Goal: Check status: Check status

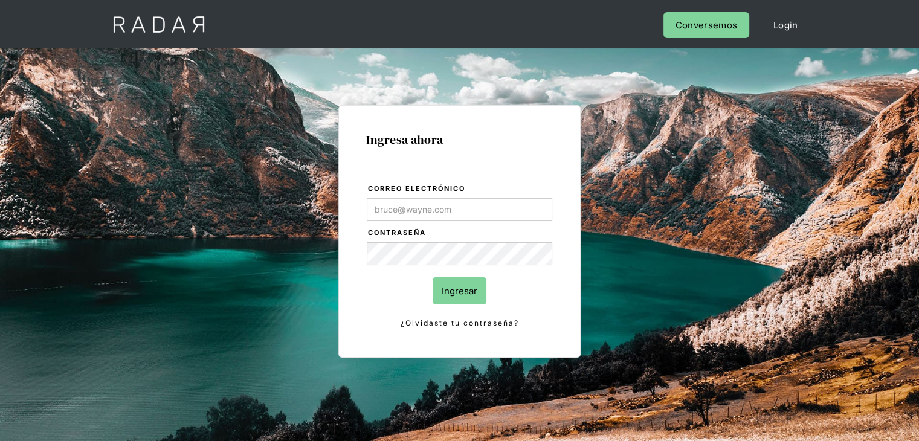
type input "[PERSON_NAME][EMAIL_ADDRESS][PERSON_NAME][DOMAIN_NAME]"
click at [387, 273] on form "Correo electrónico alexandra.escobar@monnetpayments.com Contraseña Ingresar ¿Ol…" at bounding box center [459, 256] width 187 height 147
drag, startPoint x: 428, startPoint y: 277, endPoint x: 440, endPoint y: 280, distance: 12.5
click at [429, 278] on form "Correo electrónico alexandra.escobar@monnetpayments.com Contraseña Ingresar ¿Ol…" at bounding box center [459, 256] width 187 height 147
click at [449, 283] on input "Ingresar" at bounding box center [460, 290] width 54 height 27
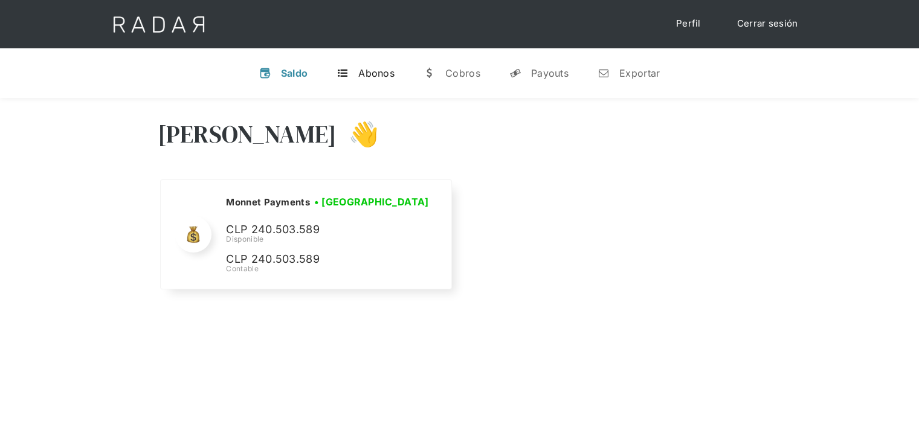
click at [382, 74] on div "Abonos" at bounding box center [376, 73] width 36 height 12
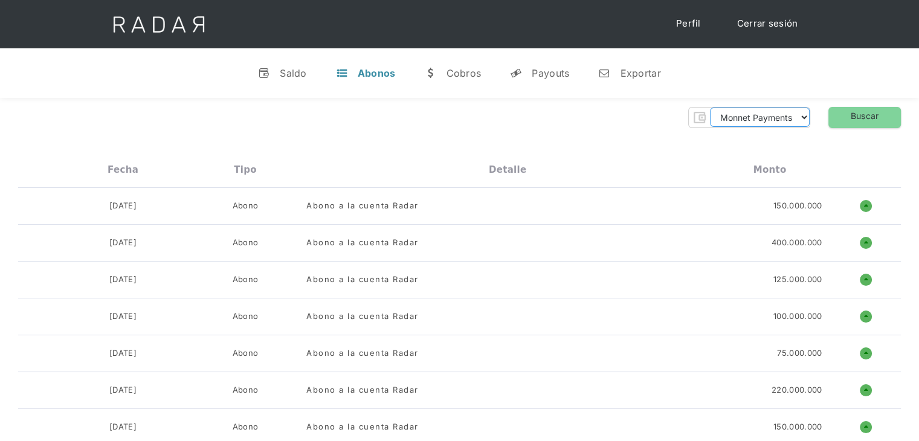
click at [769, 120] on select "Monnet Payments" at bounding box center [760, 117] width 100 height 19
click at [553, 71] on div "Payouts" at bounding box center [550, 73] width 37 height 12
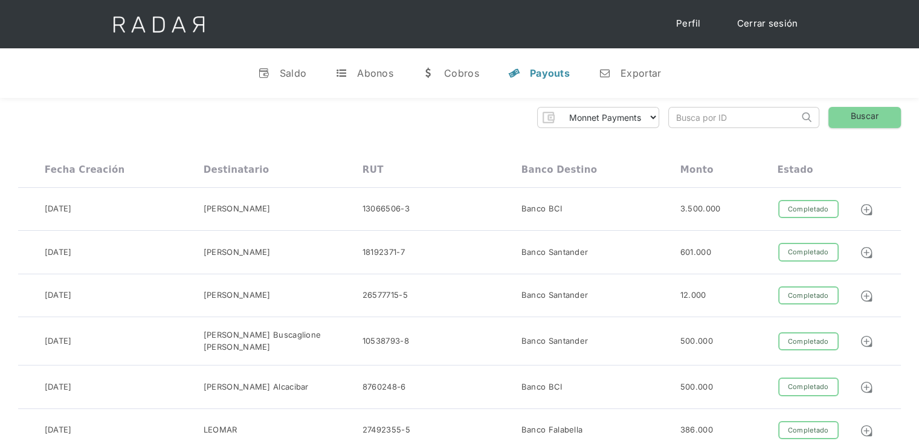
click at [708, 118] on input "search" at bounding box center [734, 118] width 130 height 20
paste input "0021200000000013286"
click at [855, 121] on link "Buscar" at bounding box center [865, 117] width 73 height 21
click at [849, 115] on link "Buscar" at bounding box center [865, 117] width 73 height 21
click at [648, 120] on select "Monnet Payments" at bounding box center [609, 117] width 100 height 19
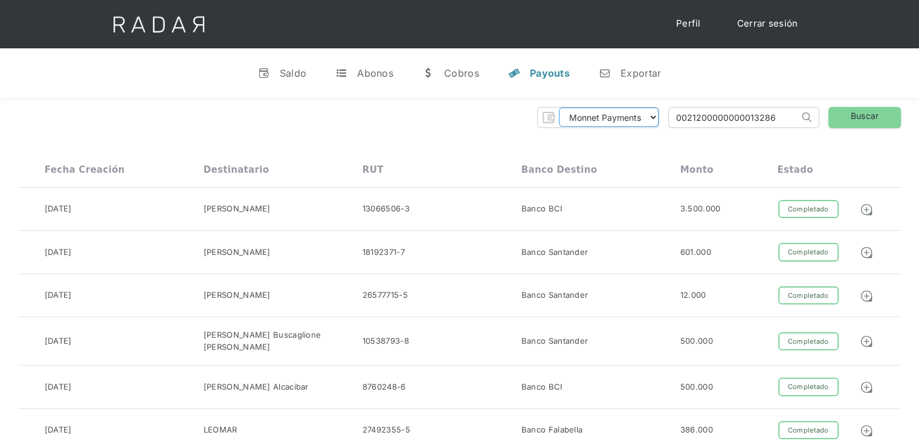
click at [647, 120] on select "Monnet Payments" at bounding box center [609, 117] width 100 height 19
click at [742, 115] on input "0021200000000013286" at bounding box center [734, 118] width 130 height 20
click at [856, 113] on link "Buscar" at bounding box center [865, 117] width 73 height 21
click at [638, 82] on link "n Exportar" at bounding box center [630, 72] width 82 height 31
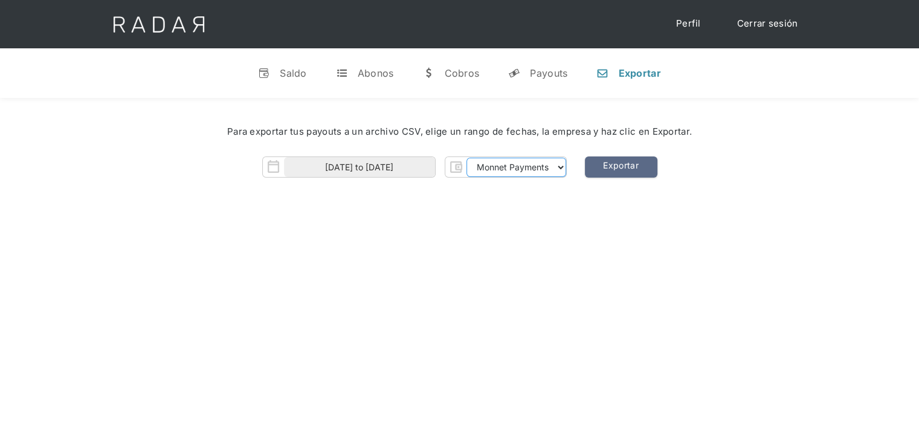
click at [530, 166] on select "Monnet Payments" at bounding box center [517, 167] width 100 height 19
click at [281, 74] on div "Saldo" at bounding box center [293, 73] width 27 height 12
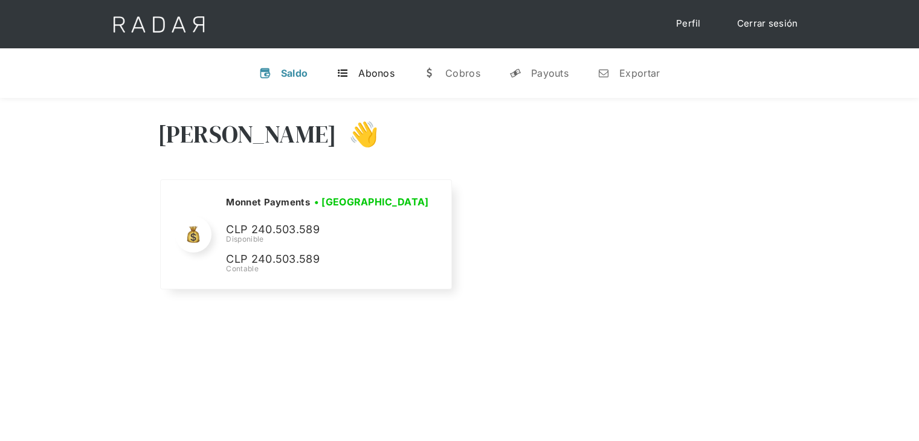
click at [363, 72] on div "Abonos" at bounding box center [376, 73] width 36 height 12
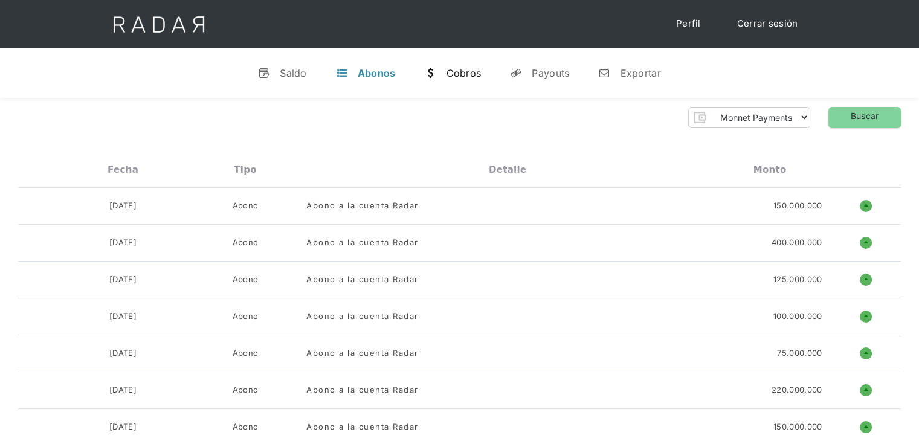
click at [454, 68] on div "Cobros" at bounding box center [463, 73] width 35 height 12
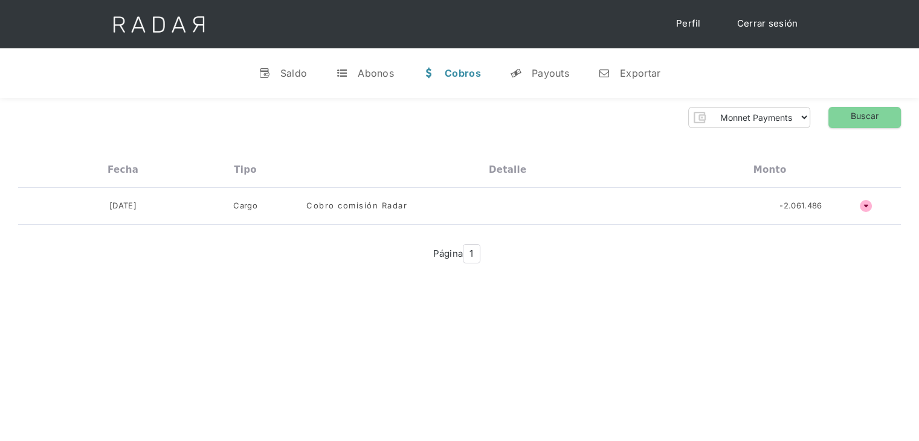
click at [493, 66] on div "v Saldo t Abonos w Cobros y Payouts n Exportar" at bounding box center [459, 73] width 919 height 50
click at [551, 77] on div "Payouts" at bounding box center [550, 73] width 37 height 12
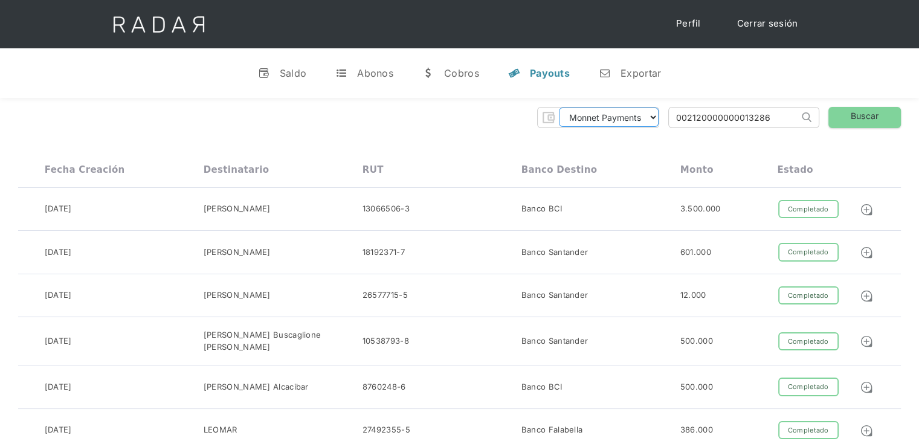
click at [644, 115] on select "Monnet Payments" at bounding box center [609, 117] width 100 height 19
click at [559, 108] on select "Monnet Payments" at bounding box center [609, 117] width 100 height 19
click at [735, 119] on input "002120000000013286" at bounding box center [734, 118] width 130 height 20
click at [735, 118] on input "002120000000013286" at bounding box center [734, 118] width 130 height 20
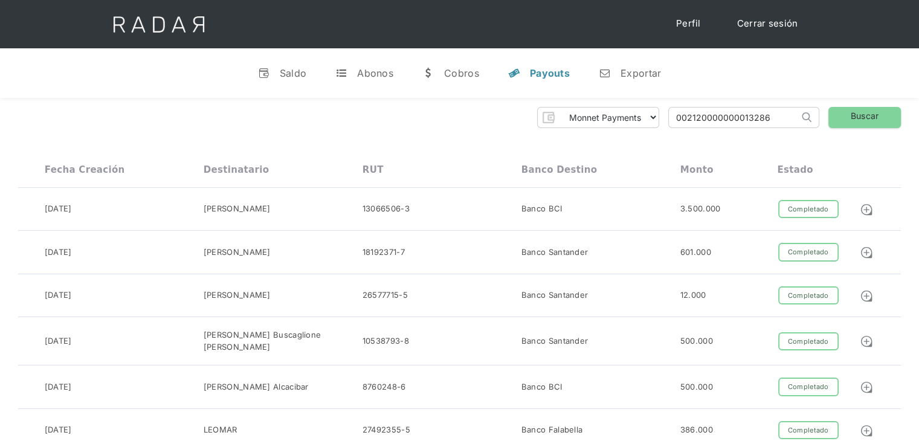
click at [723, 120] on input "002120000000013286" at bounding box center [734, 118] width 130 height 20
click at [699, 117] on input "002120000000013286" at bounding box center [734, 118] width 130 height 20
click at [707, 124] on input "002120000000013286" at bounding box center [734, 118] width 130 height 20
click at [708, 121] on input "002120000000013286" at bounding box center [734, 118] width 130 height 20
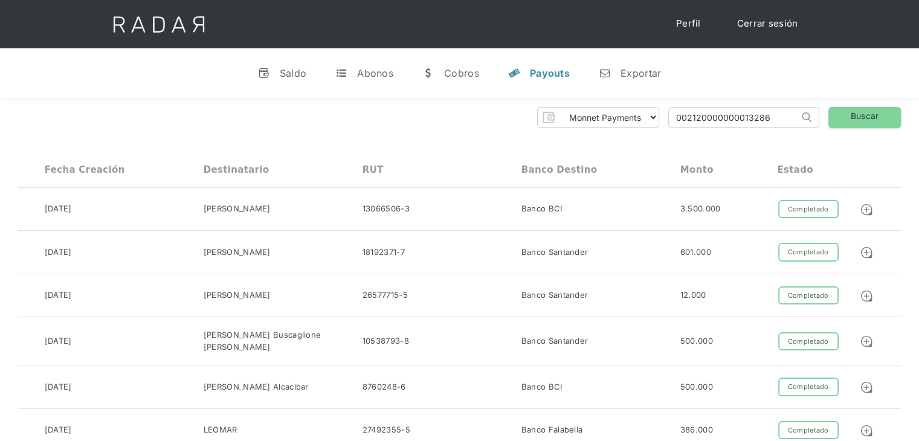
paste input "00"
click at [806, 119] on img at bounding box center [807, 117] width 10 height 10
click at [844, 117] on link "Buscar" at bounding box center [865, 117] width 73 height 21
click at [786, 121] on input "00212000000000013286" at bounding box center [734, 118] width 130 height 20
click input "Search" at bounding box center [0, 0] width 0 height 0
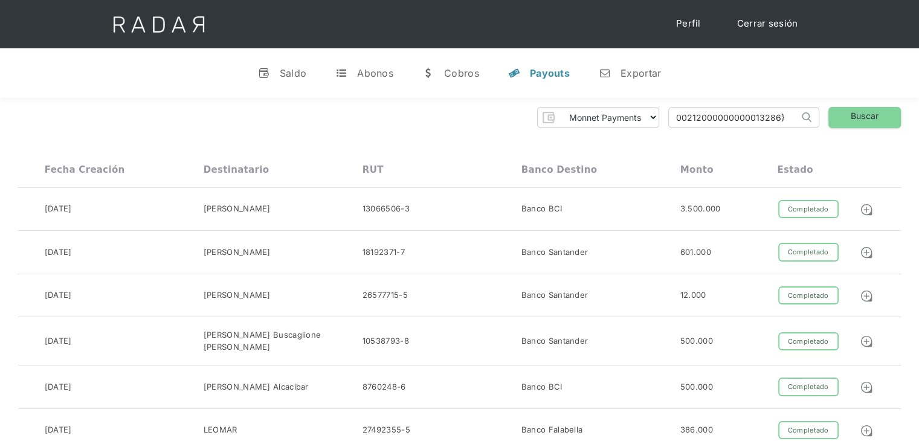
type input "00212000000000013286}"
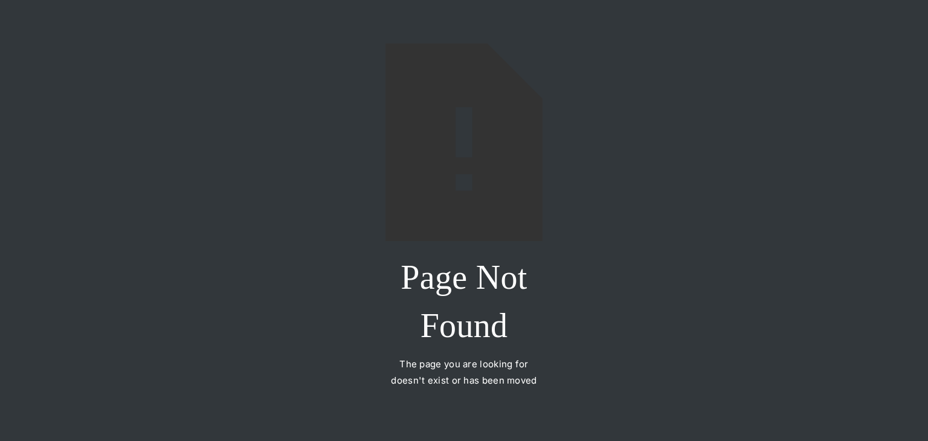
click at [722, 155] on div "Page Not Found The page you are looking for doesn't exist or has been moved" at bounding box center [464, 220] width 928 height 441
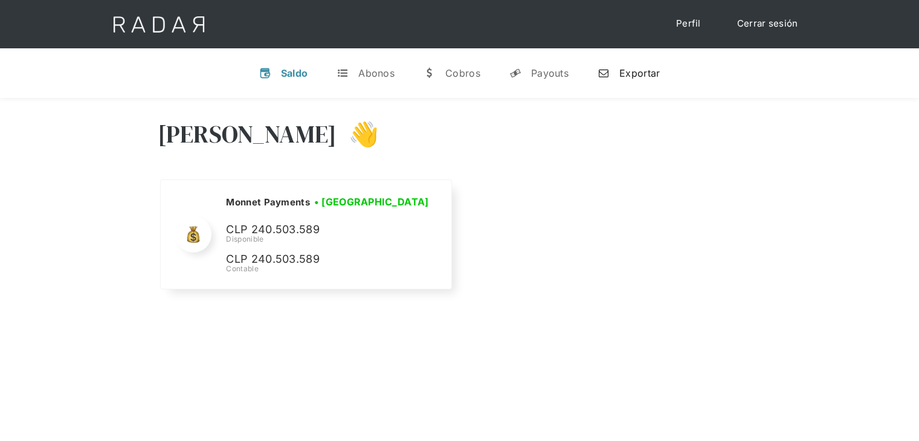
click at [631, 67] on div "Exportar" at bounding box center [640, 73] width 40 height 12
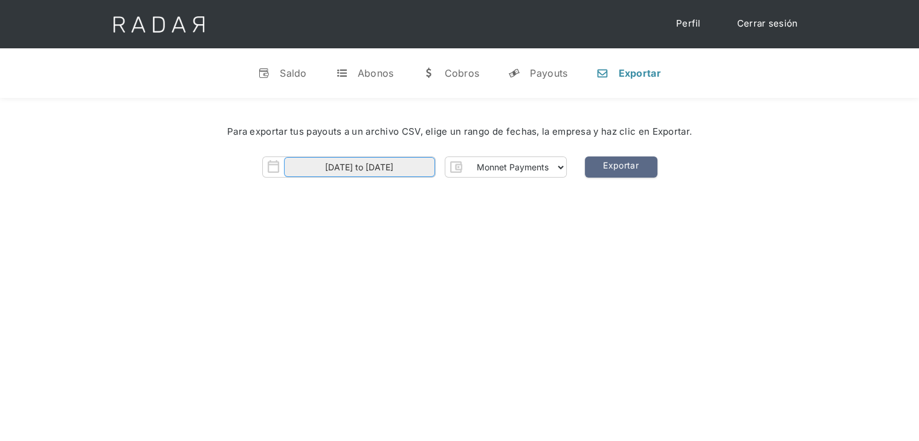
click at [427, 165] on input "[DATE] to [DATE]" at bounding box center [359, 167] width 151 height 20
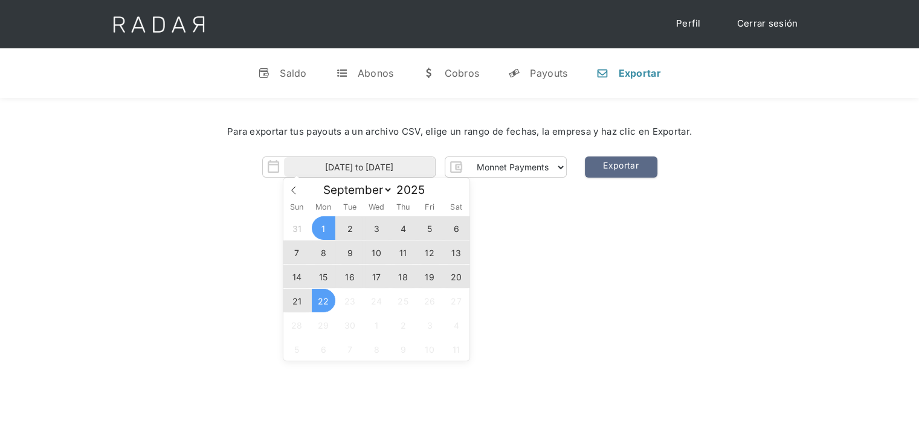
click at [323, 298] on span "22" at bounding box center [324, 301] width 24 height 24
type input "[DATE]"
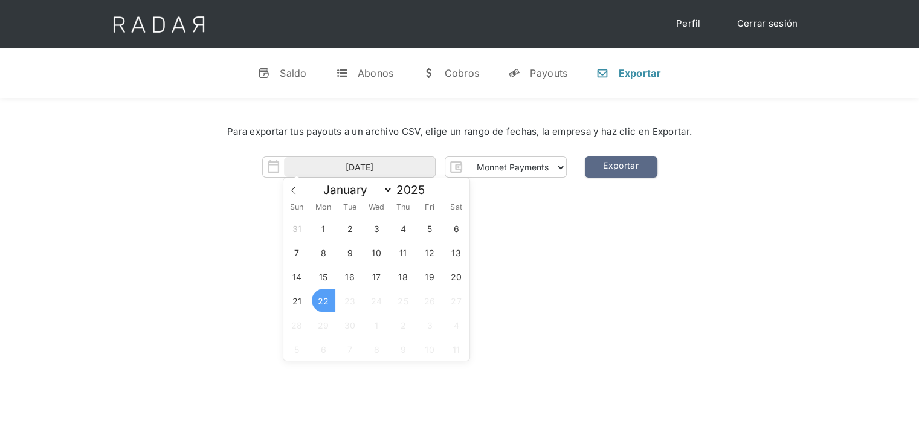
click at [322, 298] on span "22" at bounding box center [324, 301] width 24 height 24
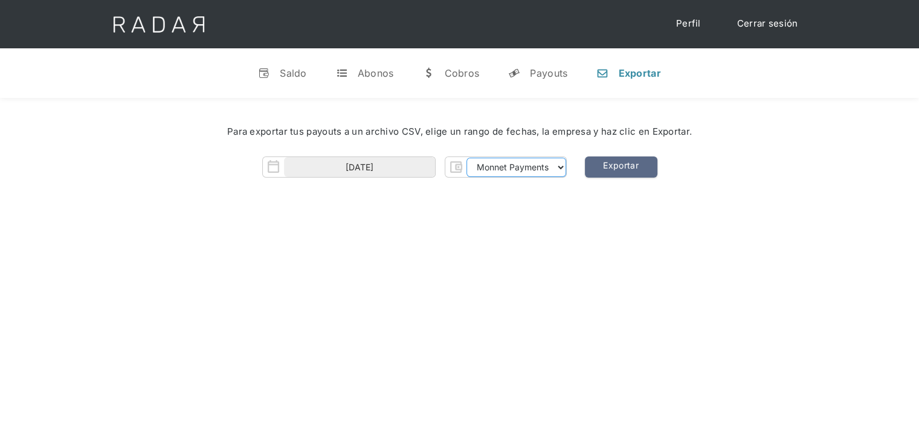
click at [524, 164] on select "Monnet Payments" at bounding box center [517, 167] width 100 height 19
click at [617, 164] on link "Exportar" at bounding box center [621, 167] width 73 height 21
click at [610, 167] on link "Exportar" at bounding box center [621, 167] width 73 height 21
click at [537, 79] on div "Payouts" at bounding box center [548, 73] width 37 height 12
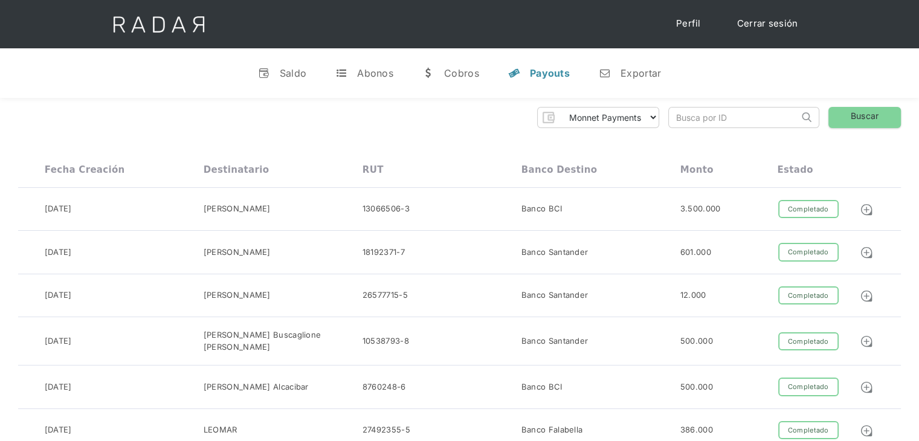
click at [728, 117] on input "search" at bounding box center [734, 118] width 130 height 20
click at [715, 118] on input "search" at bounding box center [734, 118] width 130 height 20
paste input "00212000000000013286"
type input "00212000000000013286"
click input "Search" at bounding box center [0, 0] width 0 height 0
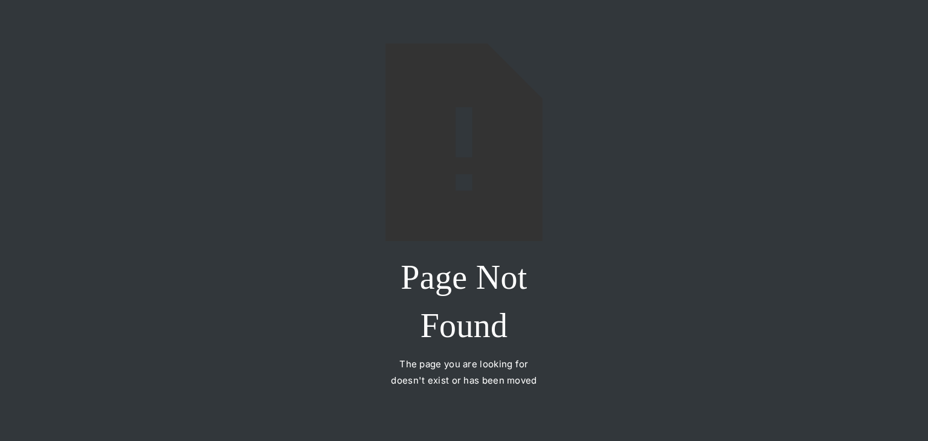
click at [705, 118] on div "Page Not Found The page you are looking for doesn't exist or has been moved" at bounding box center [464, 220] width 928 height 441
click at [517, 189] on img at bounding box center [464, 142] width 157 height 197
click at [684, 105] on div "Page Not Found The page you are looking for doesn't exist or has been moved" at bounding box center [464, 220] width 928 height 441
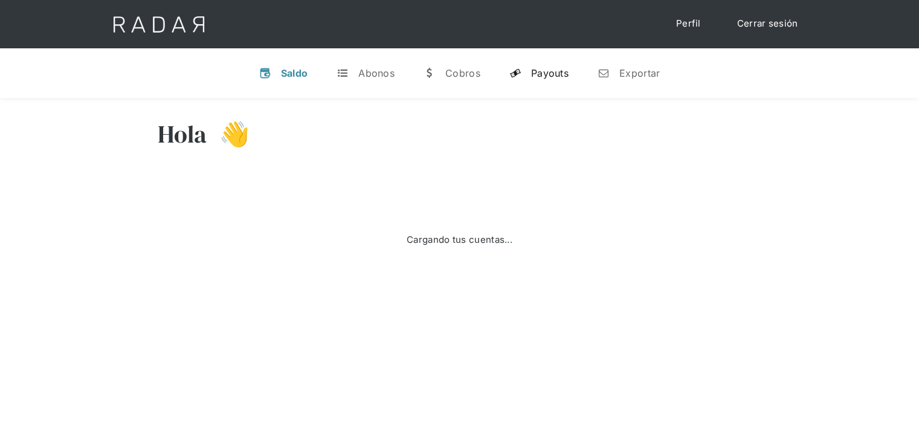
click at [536, 77] on div "Payouts" at bounding box center [549, 73] width 37 height 12
select select "monnetpayments"
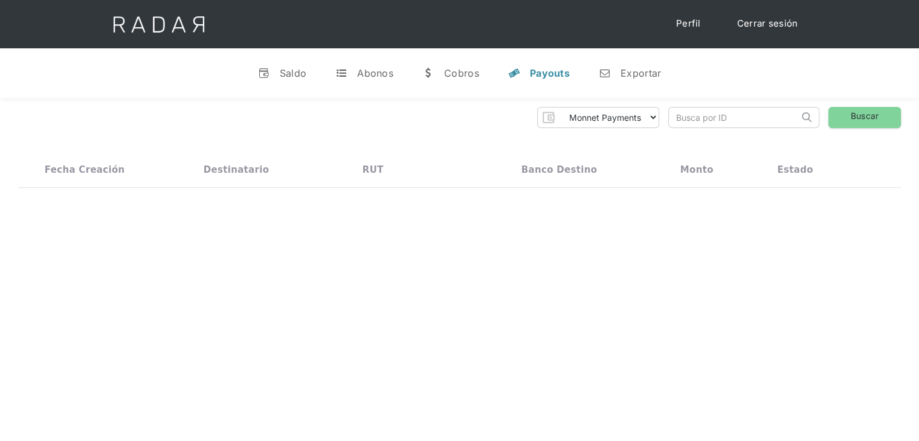
click at [725, 120] on input "search" at bounding box center [734, 118] width 130 height 20
paste input "7fea54b7-9d57-4fd2-9930-a8c2f14a8c97"
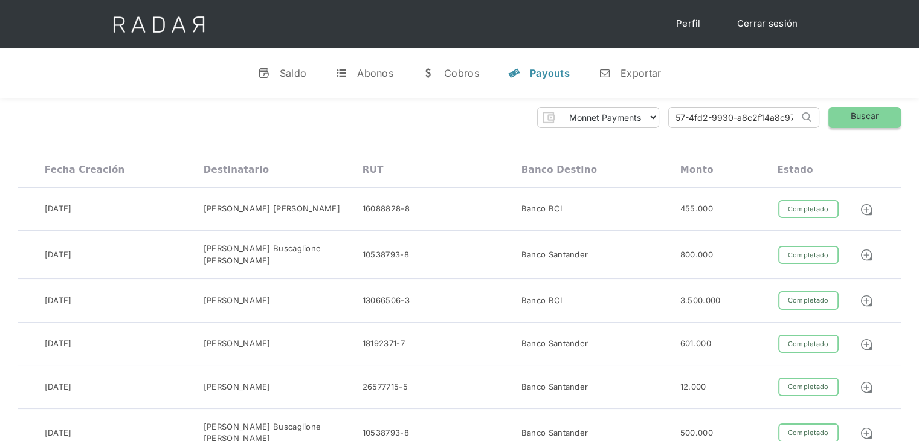
type input "7fea54b7-9d57-4fd2-9930-a8c2f14a8c97"
click at [881, 114] on link "Buscar" at bounding box center [865, 117] width 73 height 21
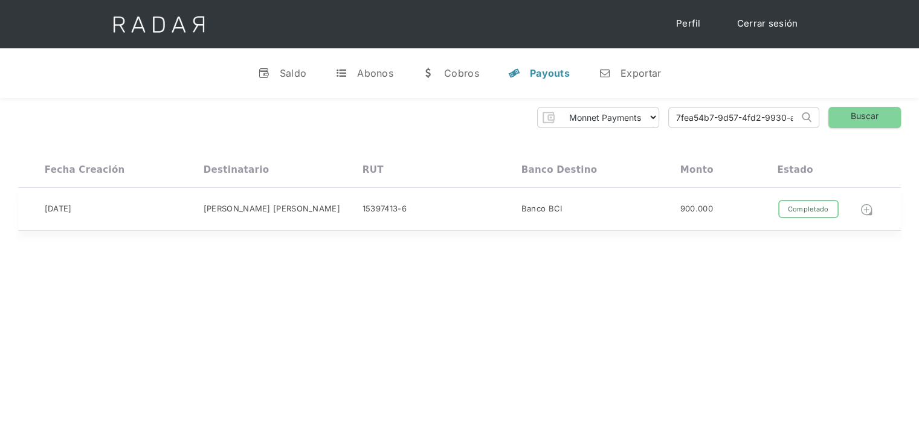
click at [868, 208] on img at bounding box center [866, 209] width 13 height 13
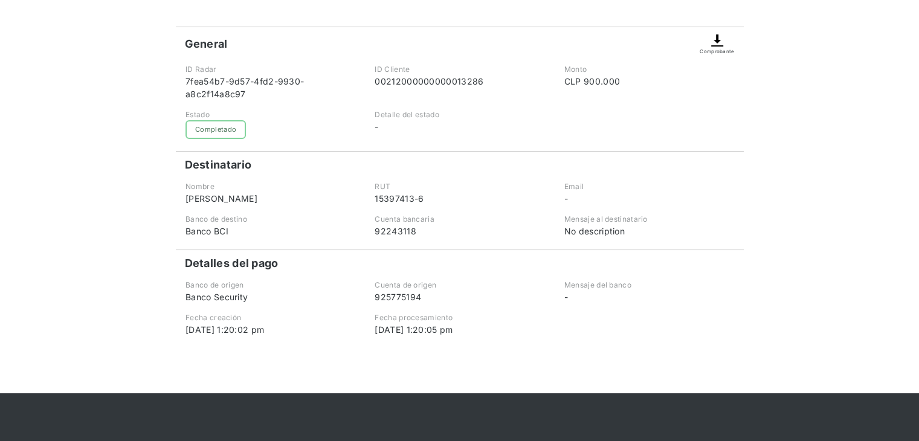
scroll to position [85, 0]
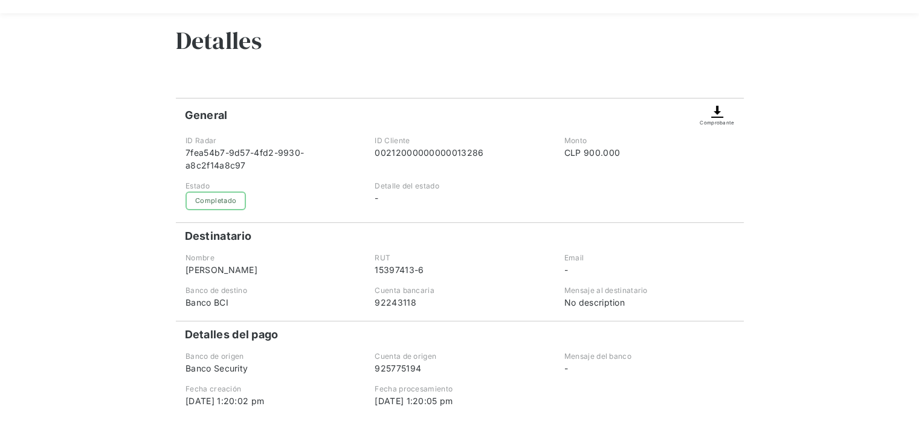
click at [719, 116] on img at bounding box center [717, 112] width 15 height 15
click at [717, 117] on img at bounding box center [717, 112] width 15 height 15
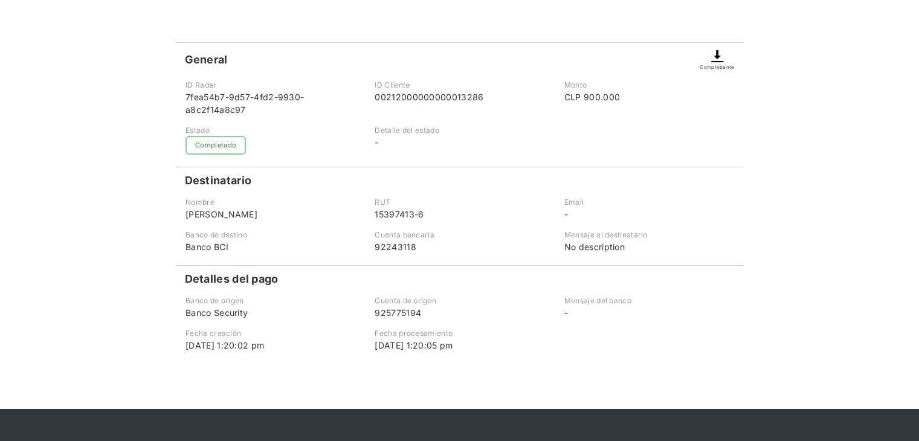
scroll to position [60, 0]
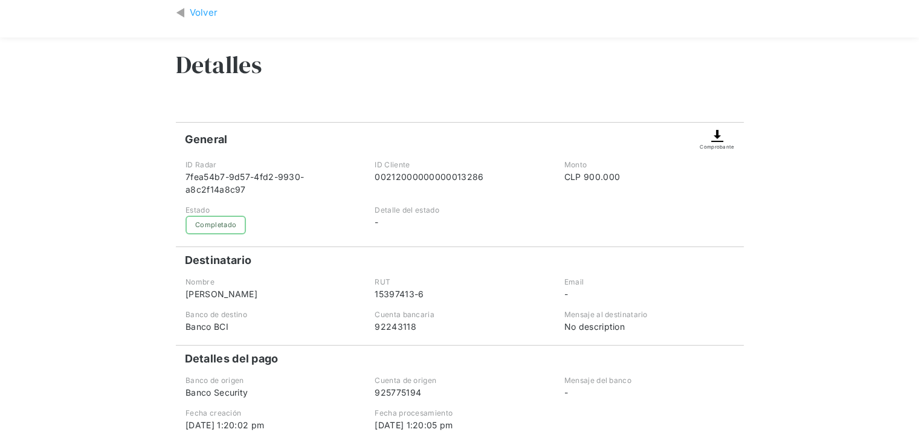
click at [723, 141] on img at bounding box center [717, 136] width 15 height 15
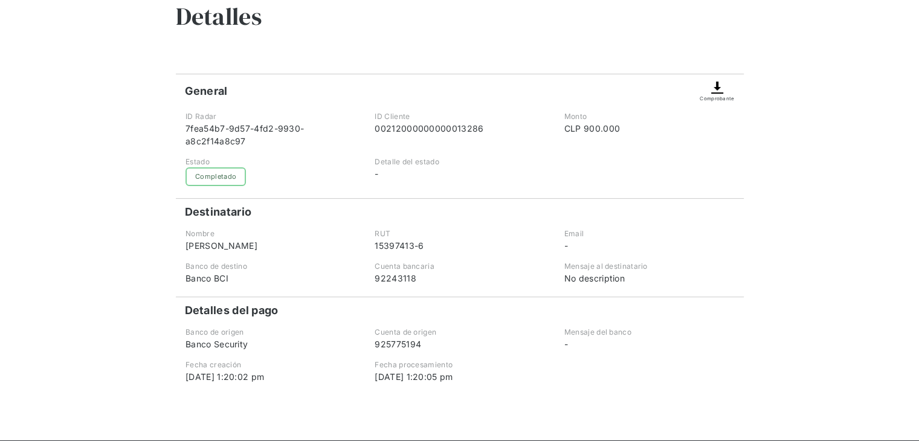
scroll to position [121, 0]
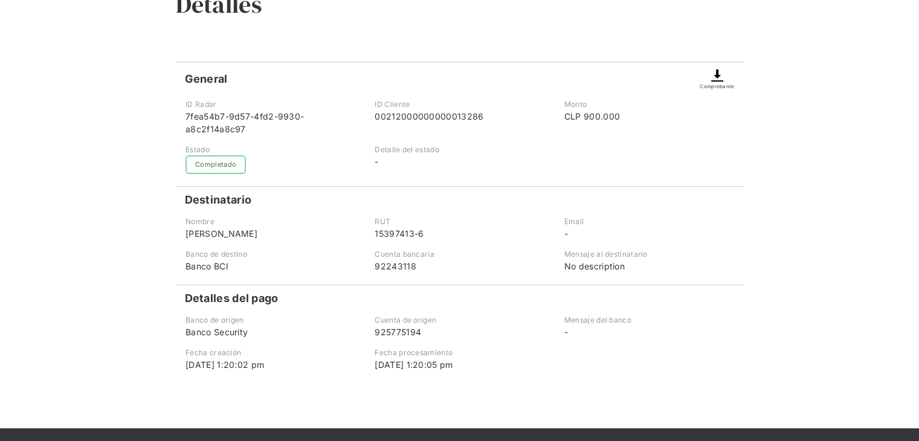
click at [719, 72] on img at bounding box center [717, 75] width 15 height 15
click at [878, 204] on div "Volver Detalles General Comprobante ID Radar 7fea54b7-9d57-4fd2-9930-a8c2f14a8c…" at bounding box center [459, 177] width 919 height 501
drag, startPoint x: 249, startPoint y: 130, endPoint x: 179, endPoint y: 120, distance: 70.9
click at [179, 120] on div "ID Radar 7fea54b7-9d57-4fd2-9930-a8c2f14a8c97" at bounding box center [269, 117] width 187 height 36
copy div "7fea54b7-9d57-4fd2-9930-a8c2f14a8c97"
